Goal: Information Seeking & Learning: Learn about a topic

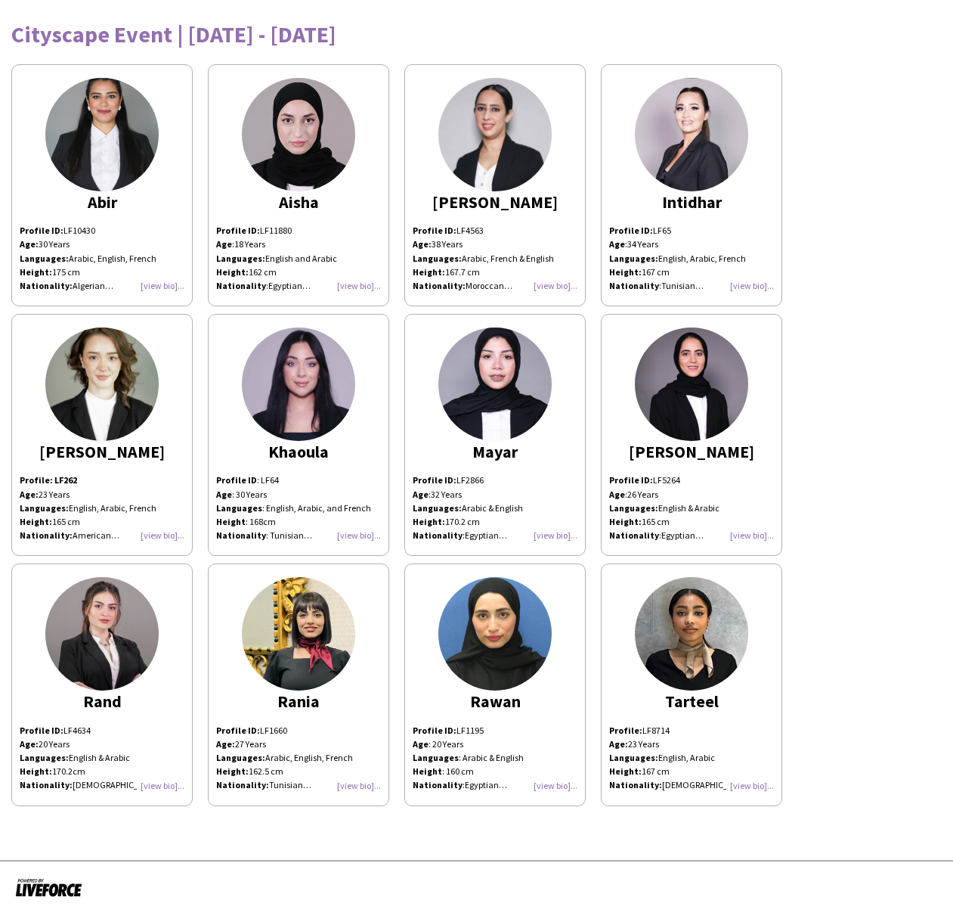
click at [111, 622] on img at bounding box center [101, 633] width 113 height 113
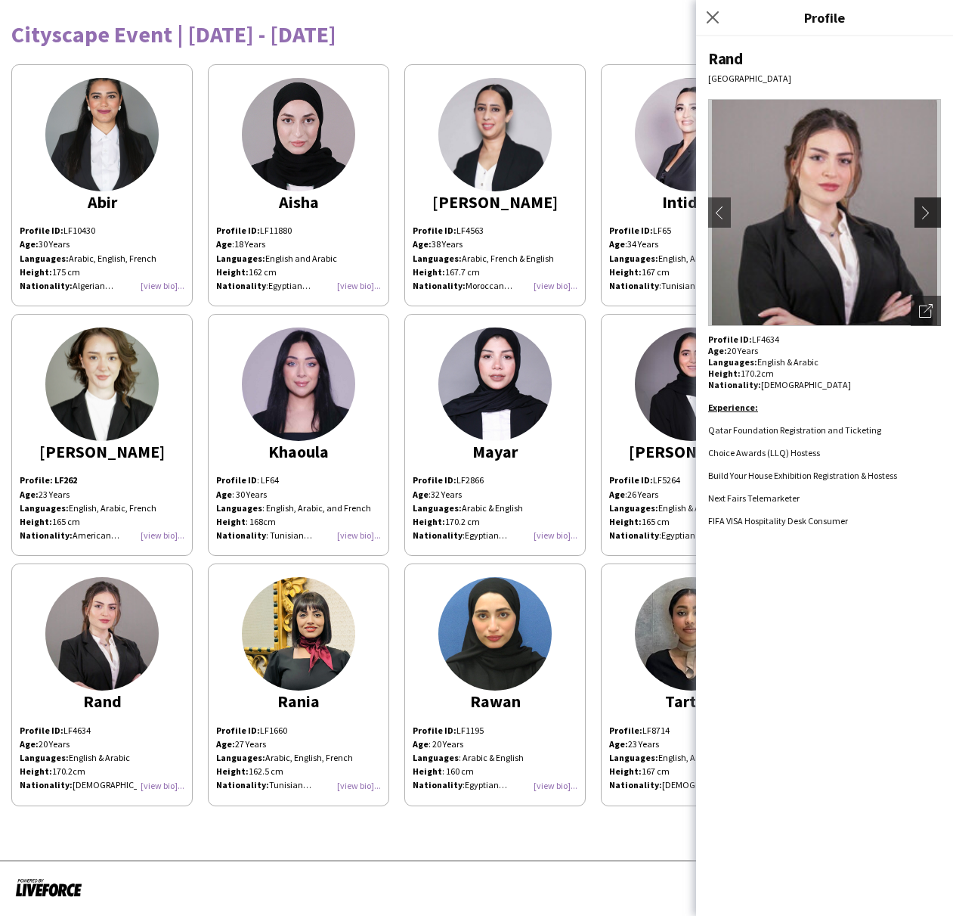
click at [929, 207] on app-icon "chevron-right" at bounding box center [929, 213] width 21 height 14
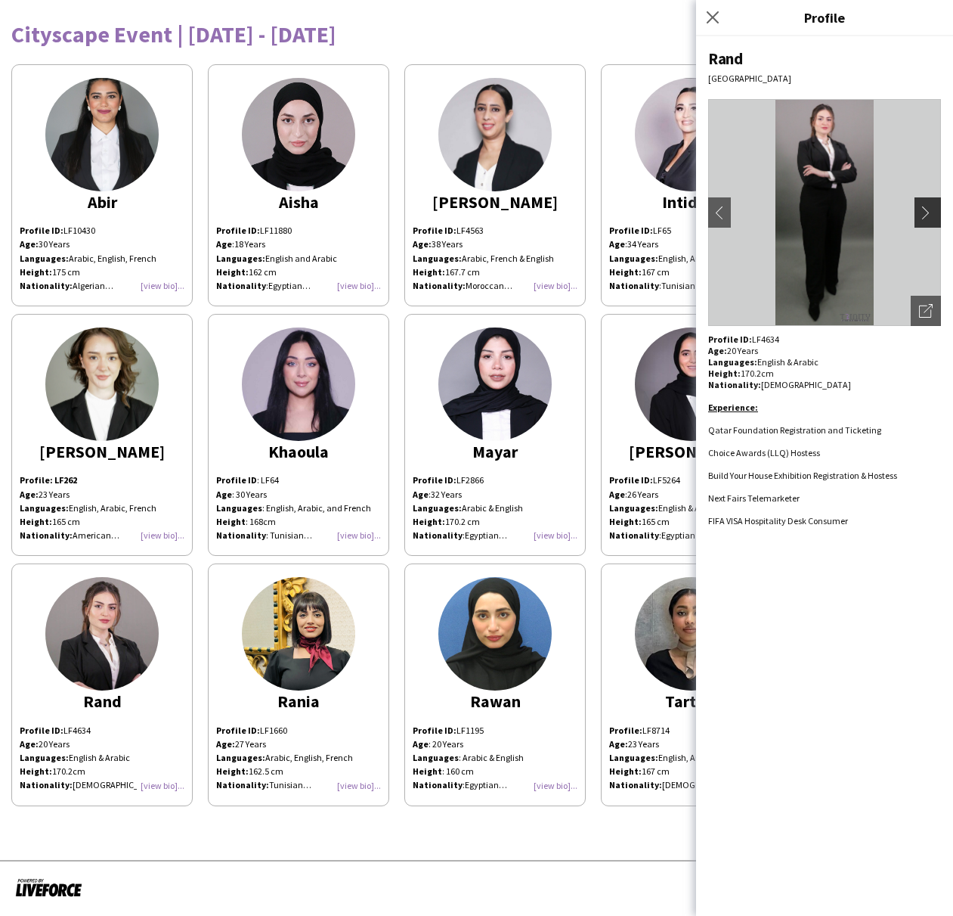
click at [928, 215] on app-icon "chevron-right" at bounding box center [929, 213] width 21 height 14
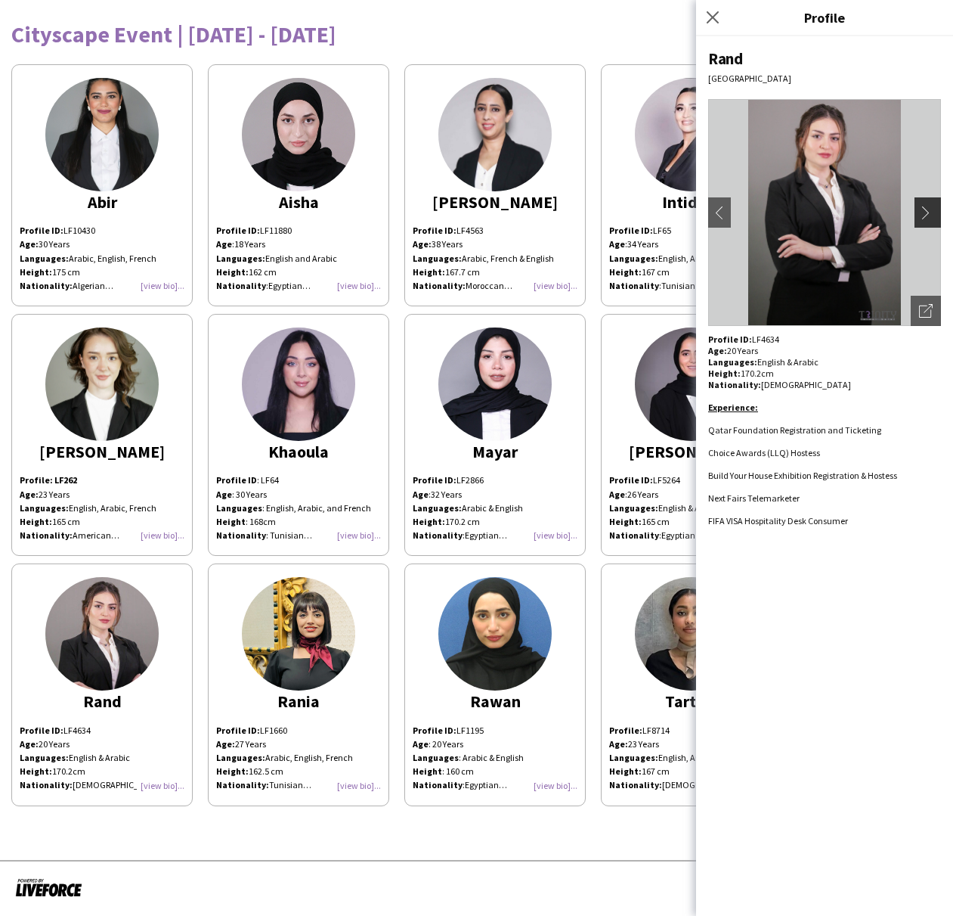
click at [928, 215] on app-icon "chevron-right" at bounding box center [929, 213] width 21 height 14
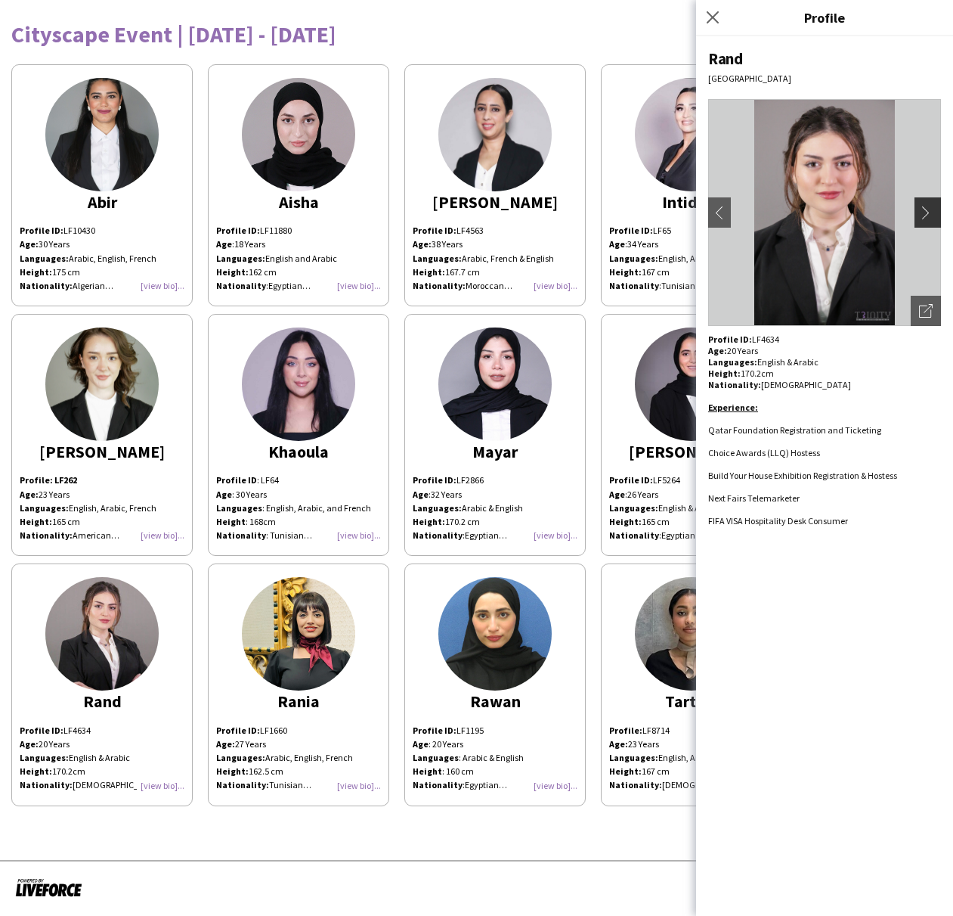
click at [928, 215] on app-icon "chevron-right" at bounding box center [929, 213] width 21 height 14
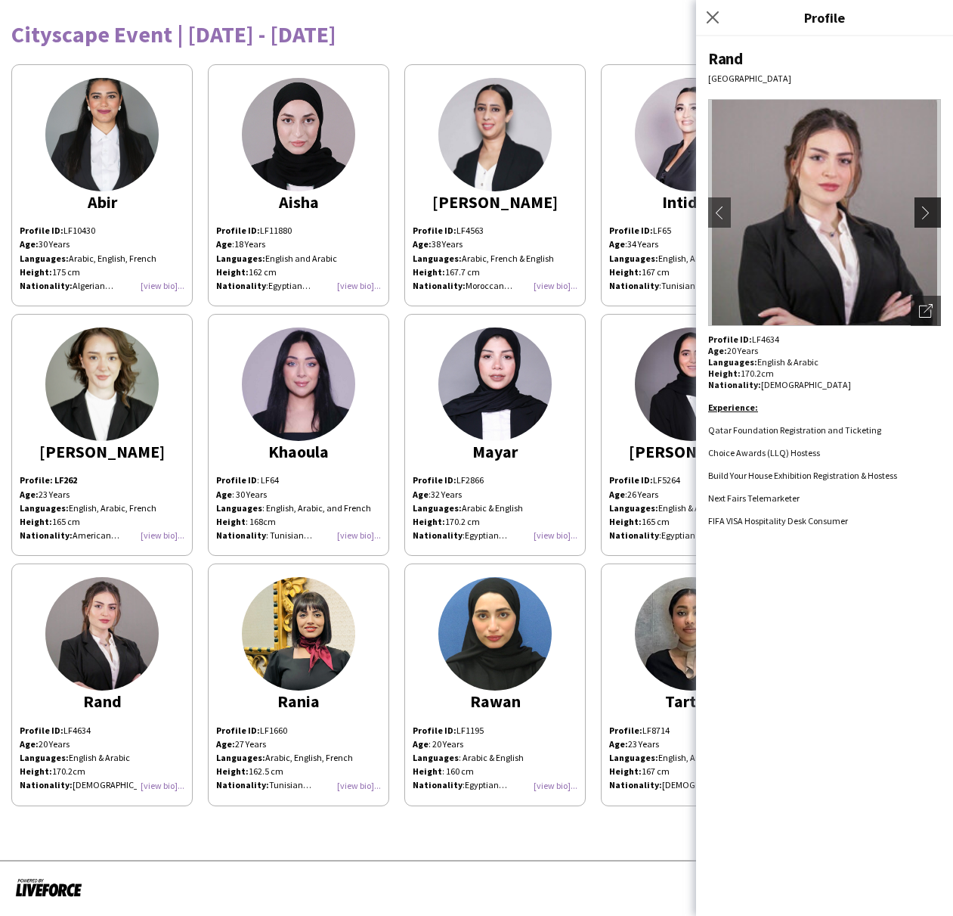
click at [928, 215] on app-icon "chevron-right" at bounding box center [929, 213] width 21 height 14
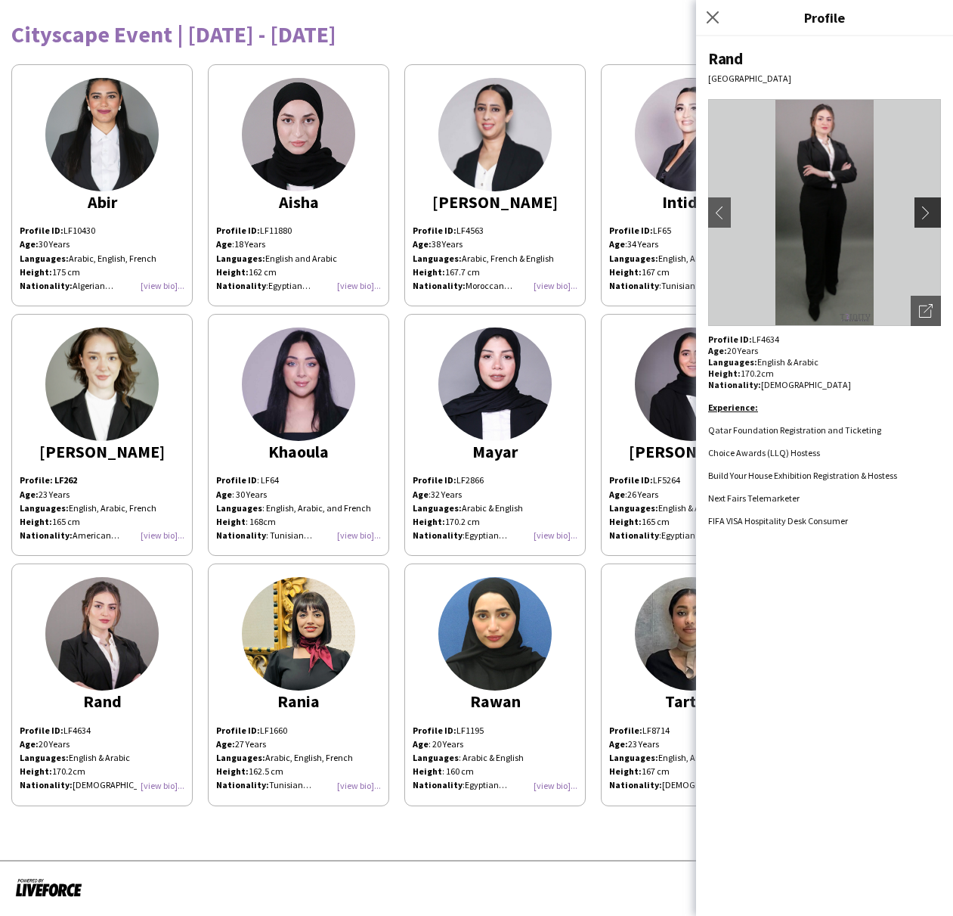
click at [928, 215] on app-icon "chevron-right" at bounding box center [929, 213] width 21 height 14
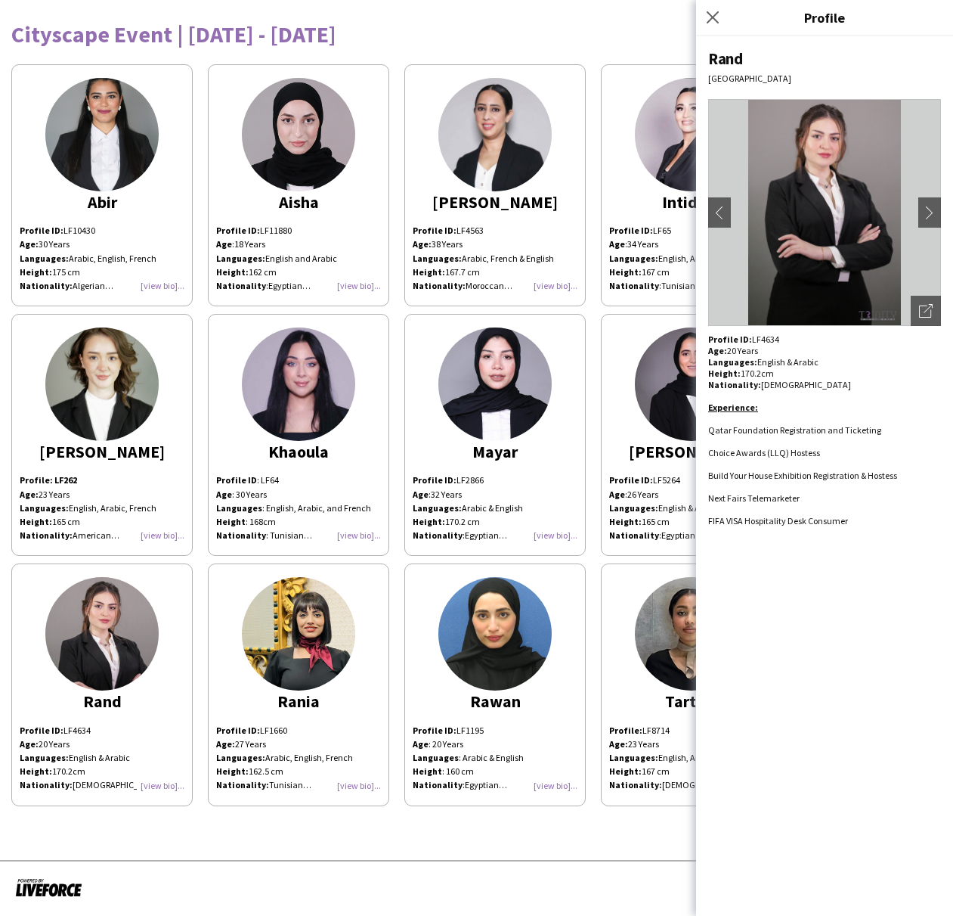
click at [514, 245] on p "Age: [DEMOGRAPHIC_DATA] Years Languages: Arabic, French & English Height: 167.7…" at bounding box center [495, 264] width 165 height 55
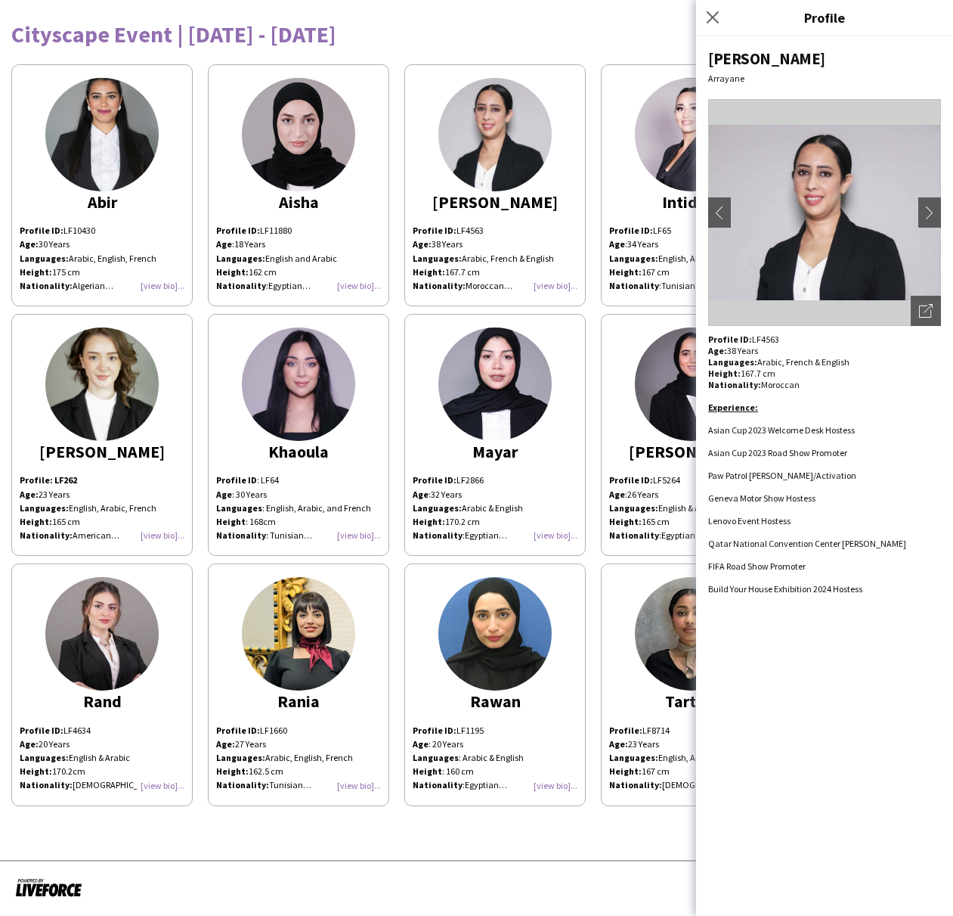
click at [539, 312] on div "[PERSON_NAME] Profile ID: LF10430 Age: [DEMOGRAPHIC_DATA] Years Languages: Arab…" at bounding box center [476, 431] width 931 height 749
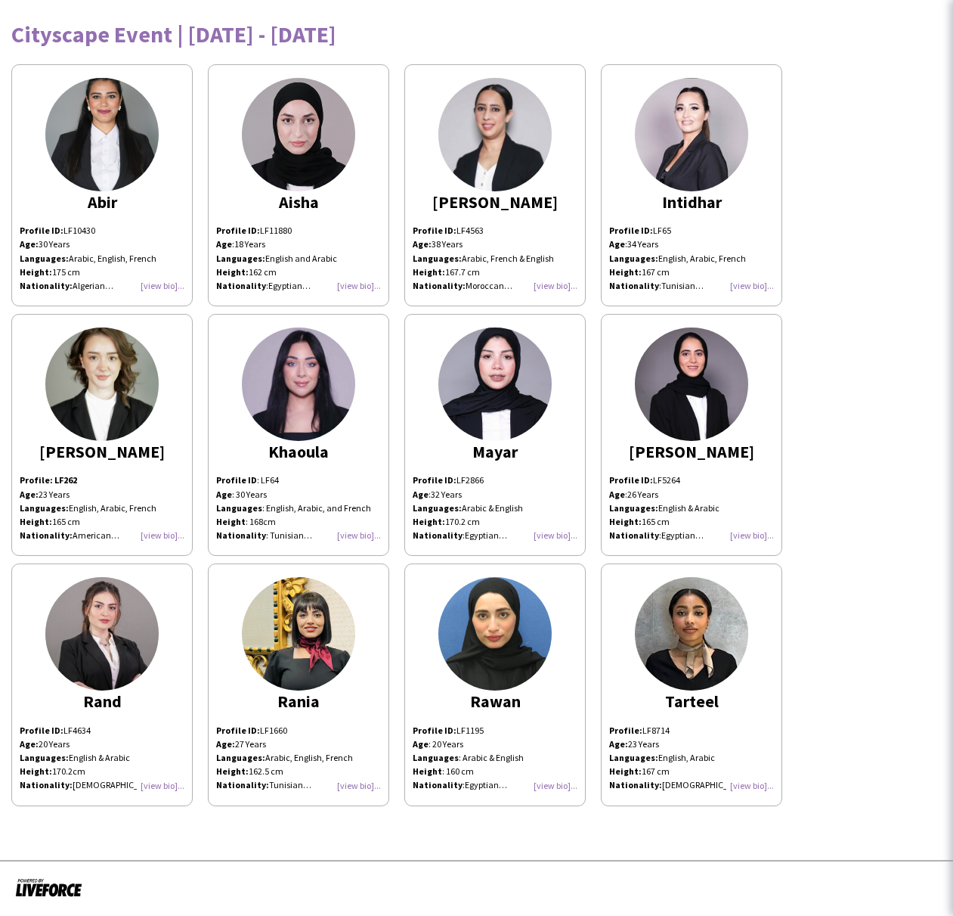
click at [305, 380] on img at bounding box center [298, 383] width 113 height 113
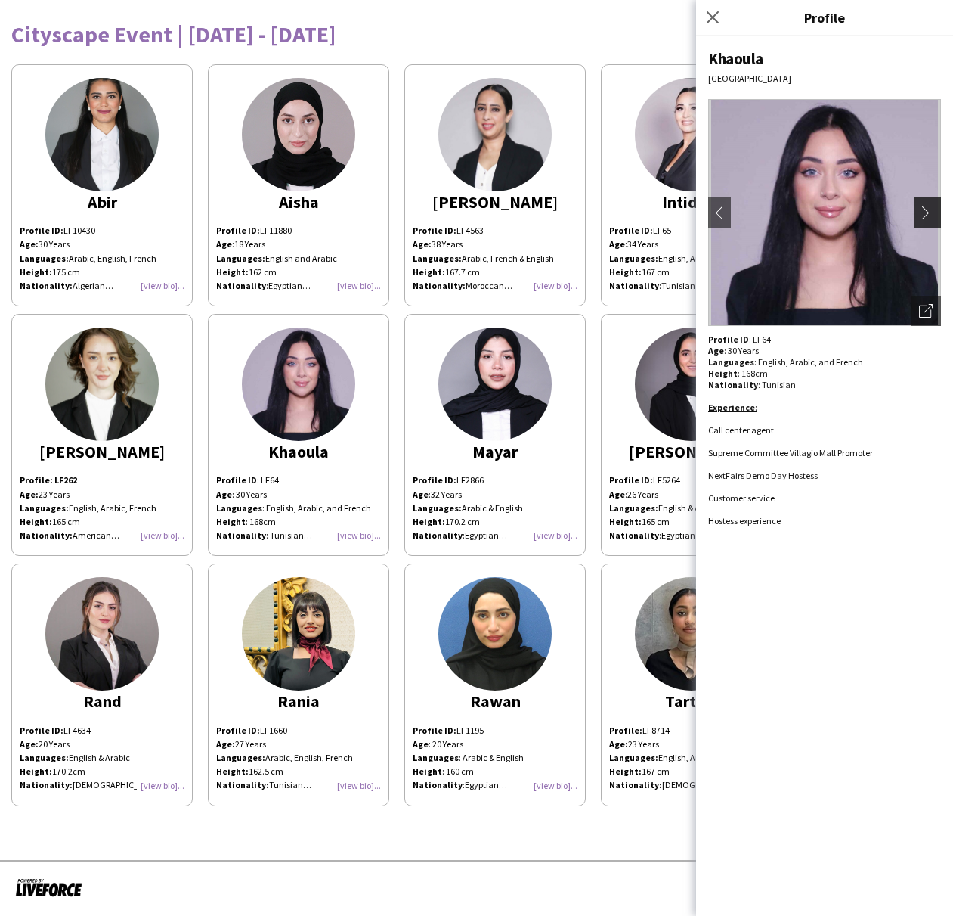
click at [925, 218] on app-icon "chevron-right" at bounding box center [929, 213] width 21 height 14
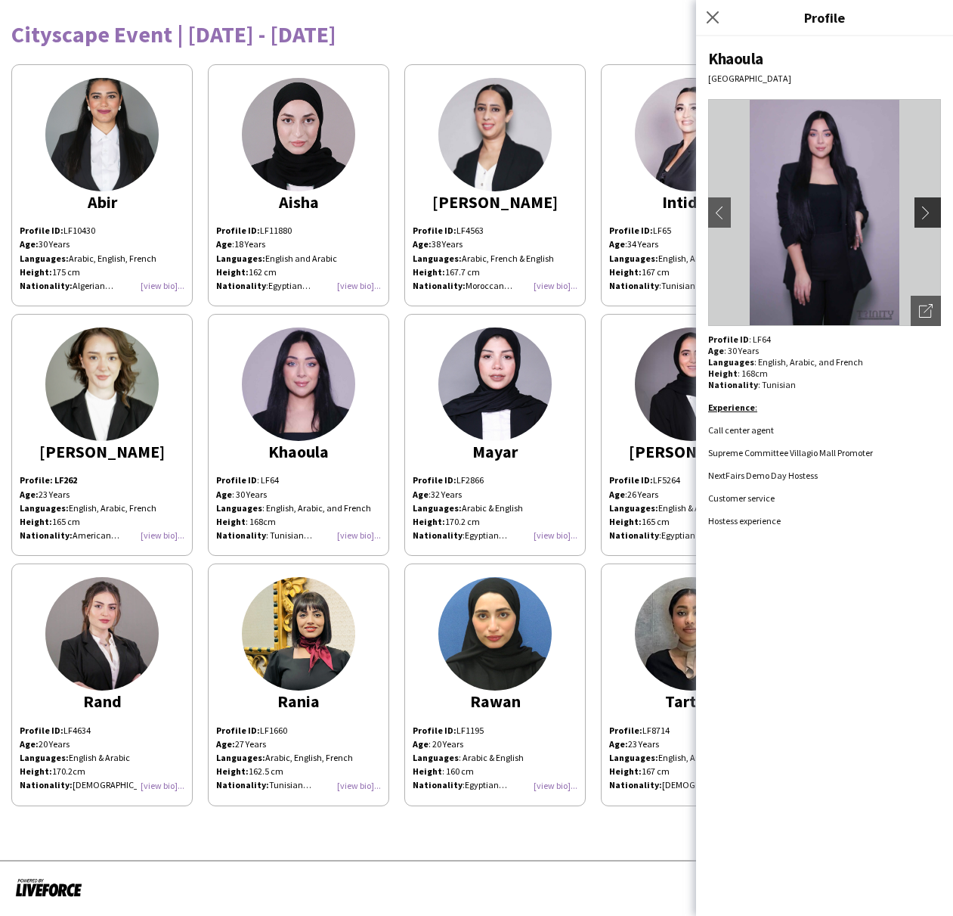
click at [925, 212] on app-icon "chevron-right" at bounding box center [929, 213] width 21 height 14
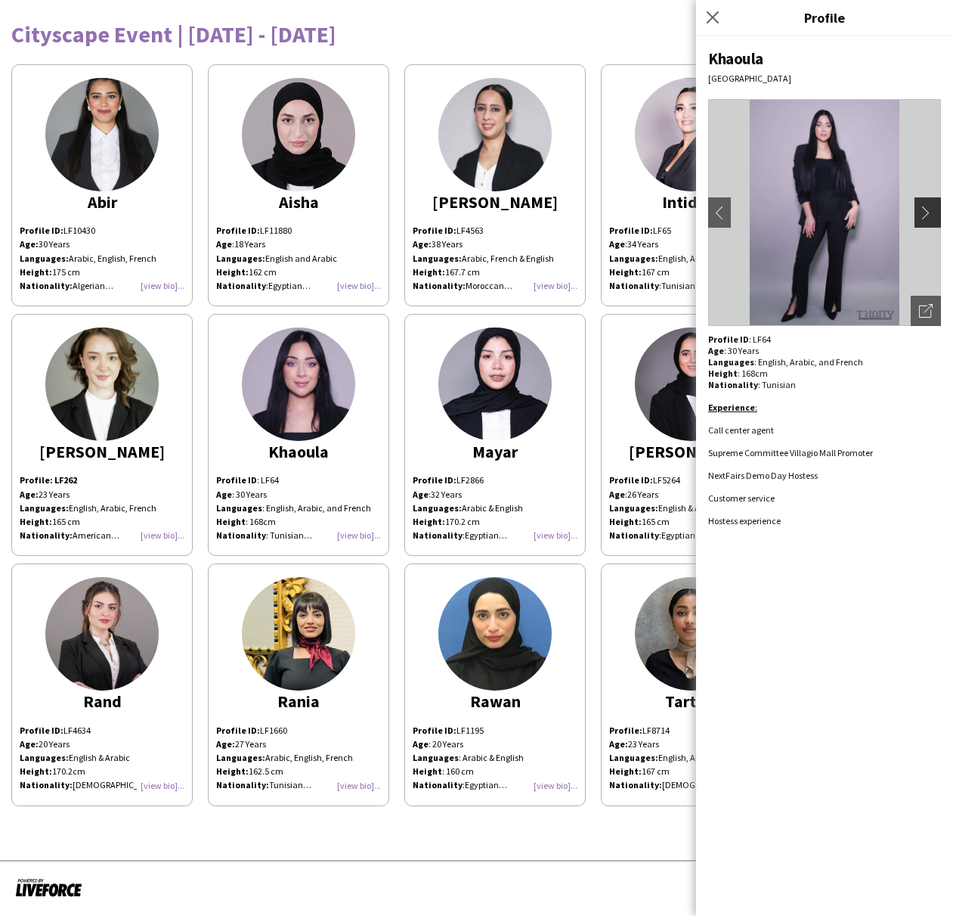
click at [925, 212] on app-icon "chevron-right" at bounding box center [929, 213] width 21 height 14
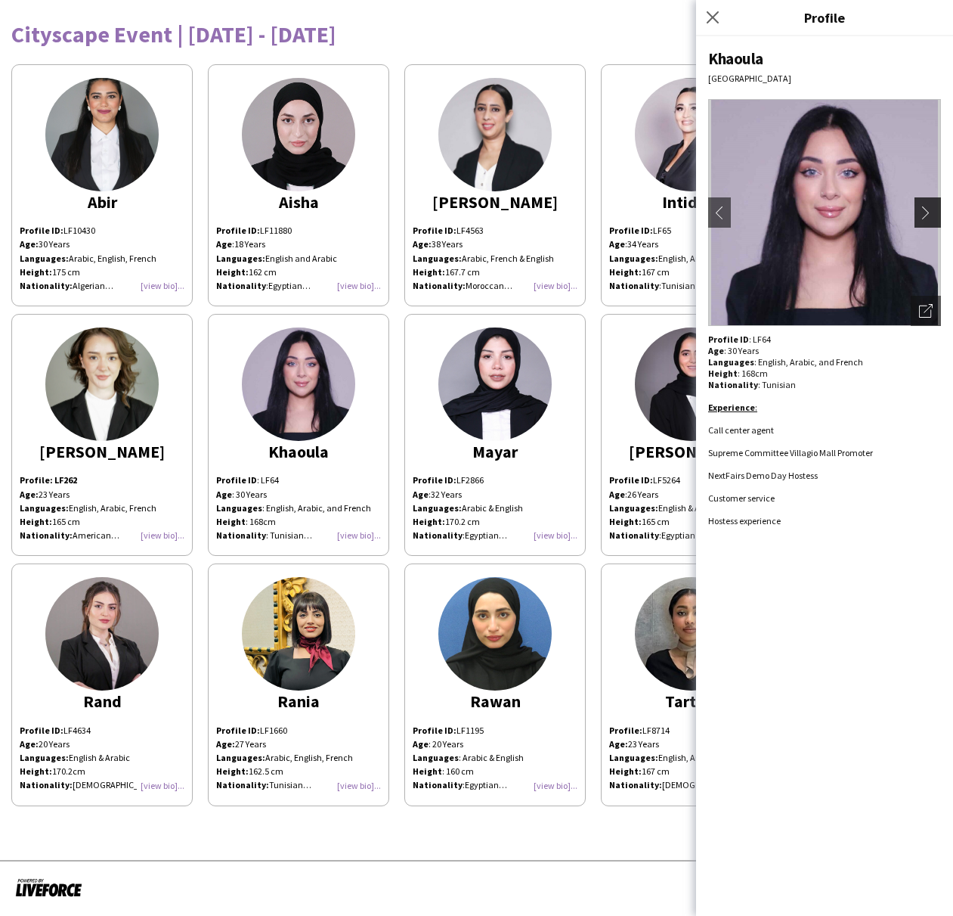
click at [925, 212] on app-icon "chevron-right" at bounding box center [929, 213] width 21 height 14
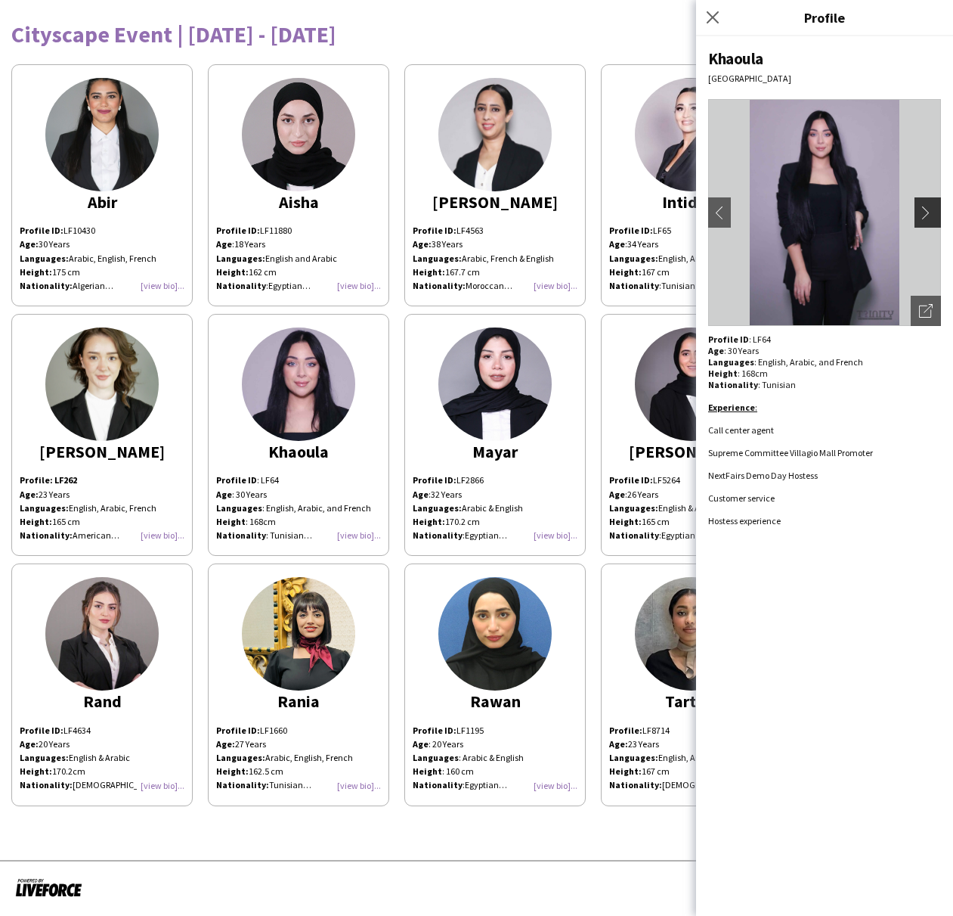
click at [925, 212] on app-icon "chevron-right" at bounding box center [929, 213] width 21 height 14
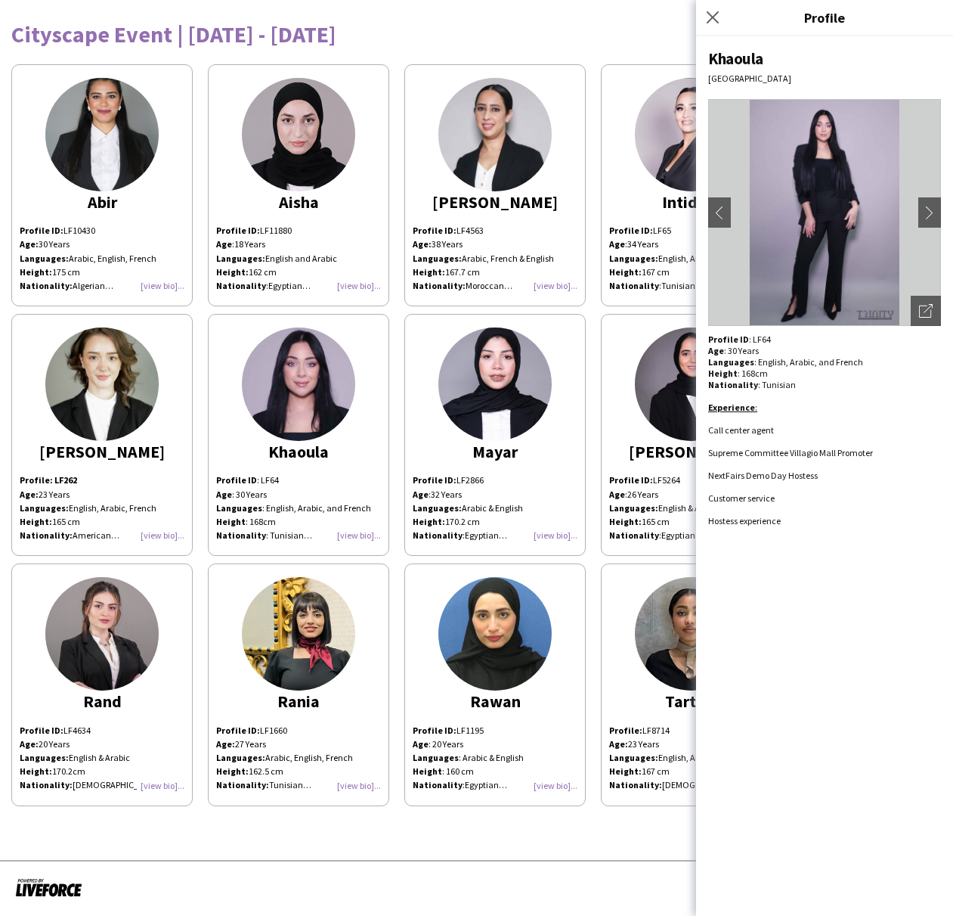
click at [595, 324] on div "[PERSON_NAME] Profile ID: LF10430 Age: [DEMOGRAPHIC_DATA] Years Languages: Arab…" at bounding box center [476, 431] width 931 height 749
